Goal: Share content: Share content

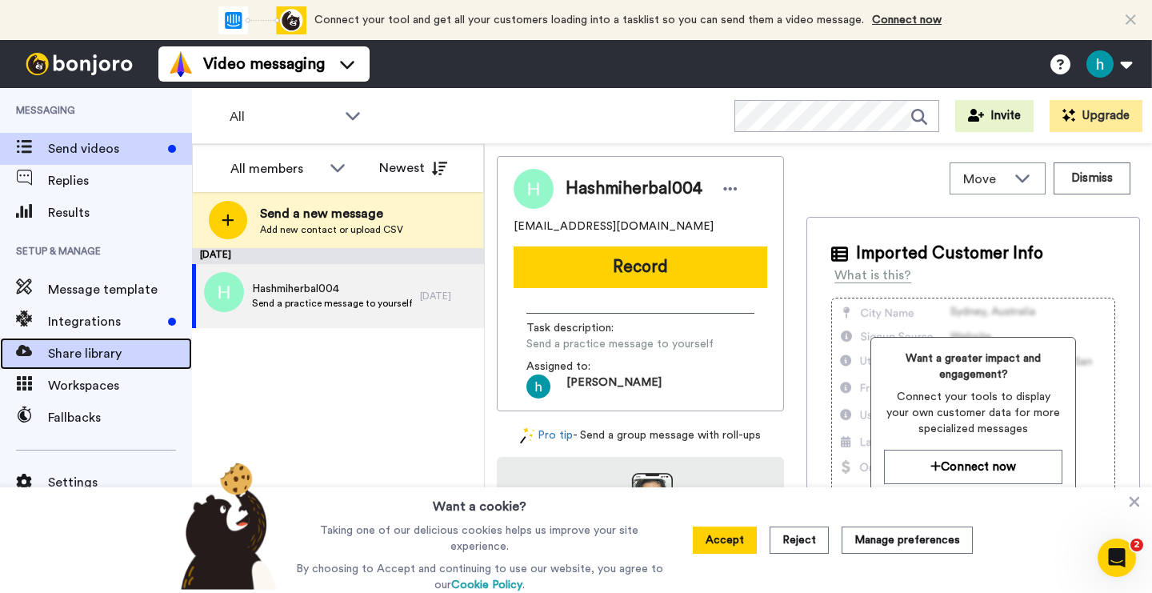
click at [94, 353] on span "Share library" at bounding box center [120, 353] width 144 height 19
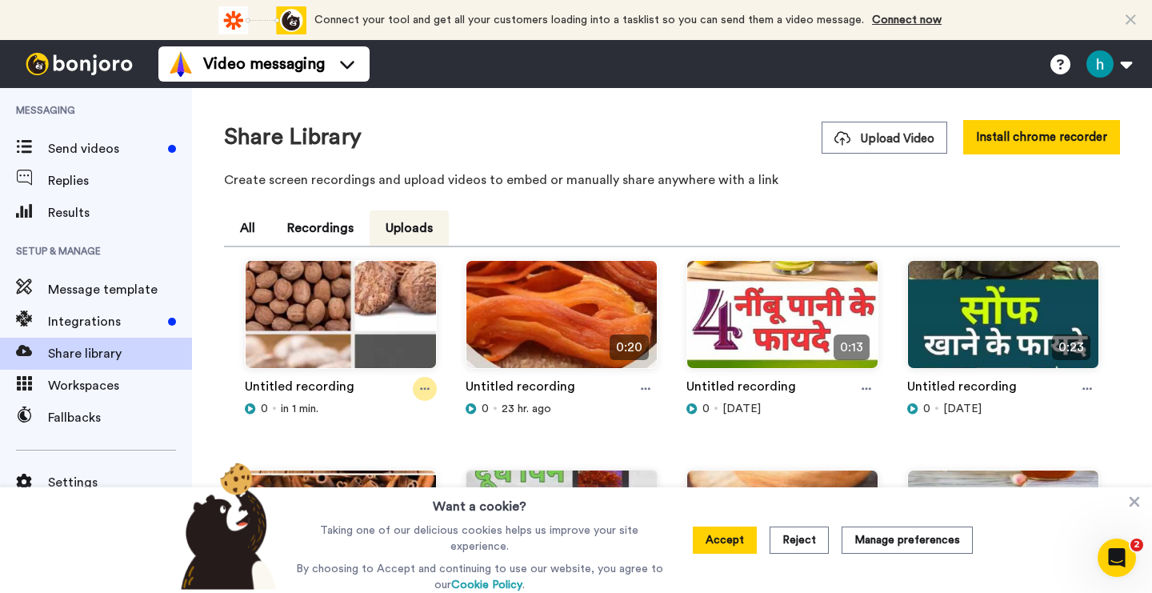
click at [426, 386] on icon at bounding box center [425, 388] width 10 height 11
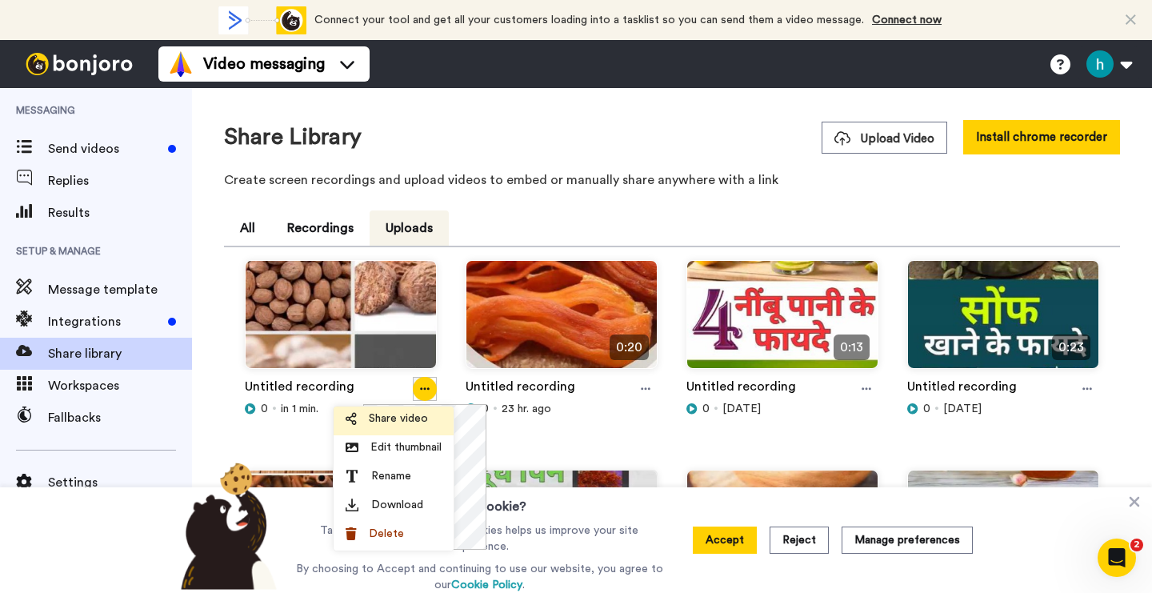
click at [412, 416] on span "Share video" at bounding box center [398, 418] width 59 height 16
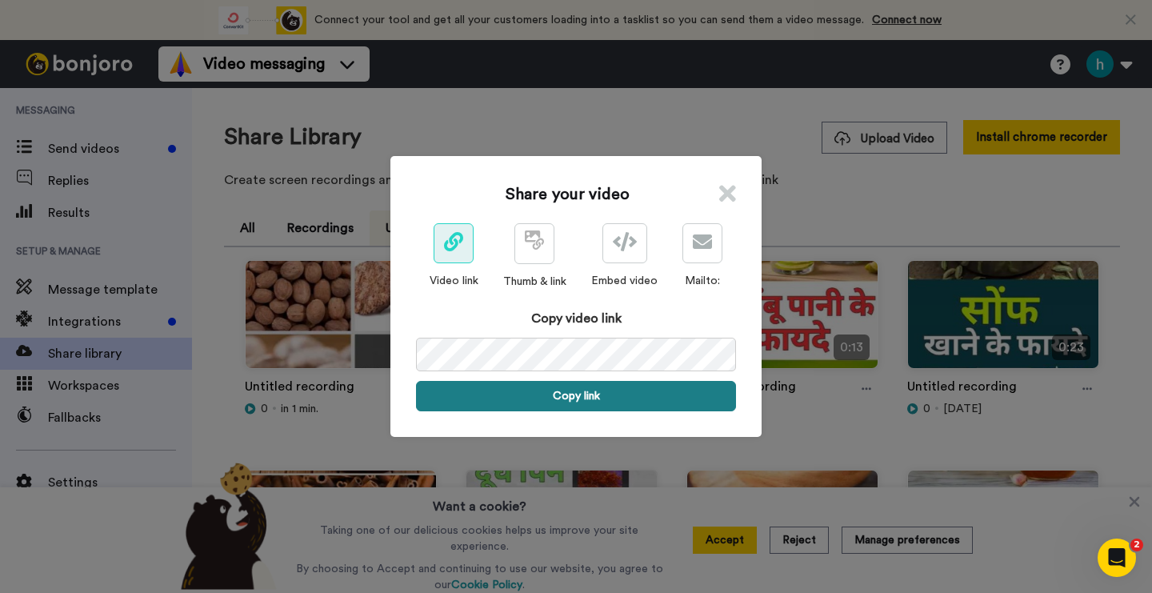
click at [609, 399] on button "Copy link" at bounding box center [576, 396] width 320 height 30
